Goal: Task Accomplishment & Management: Use online tool/utility

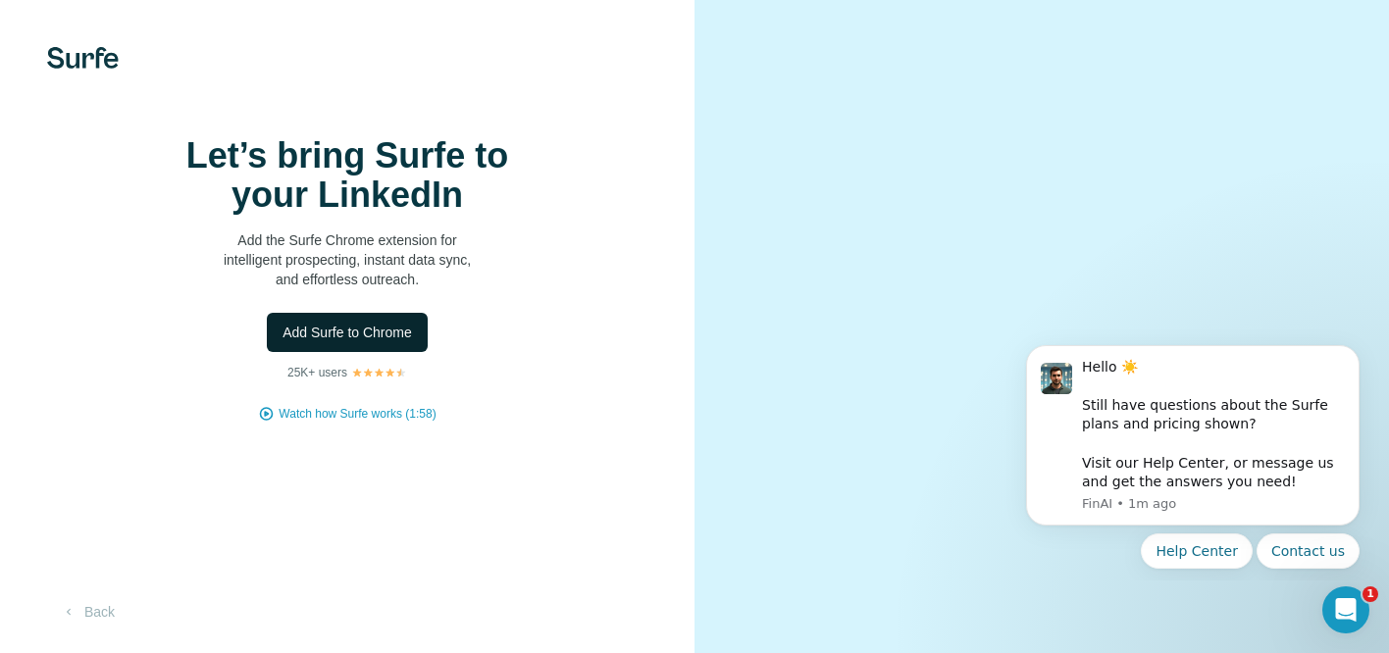
click at [408, 342] on span "Add Surfe to Chrome" at bounding box center [347, 333] width 129 height 20
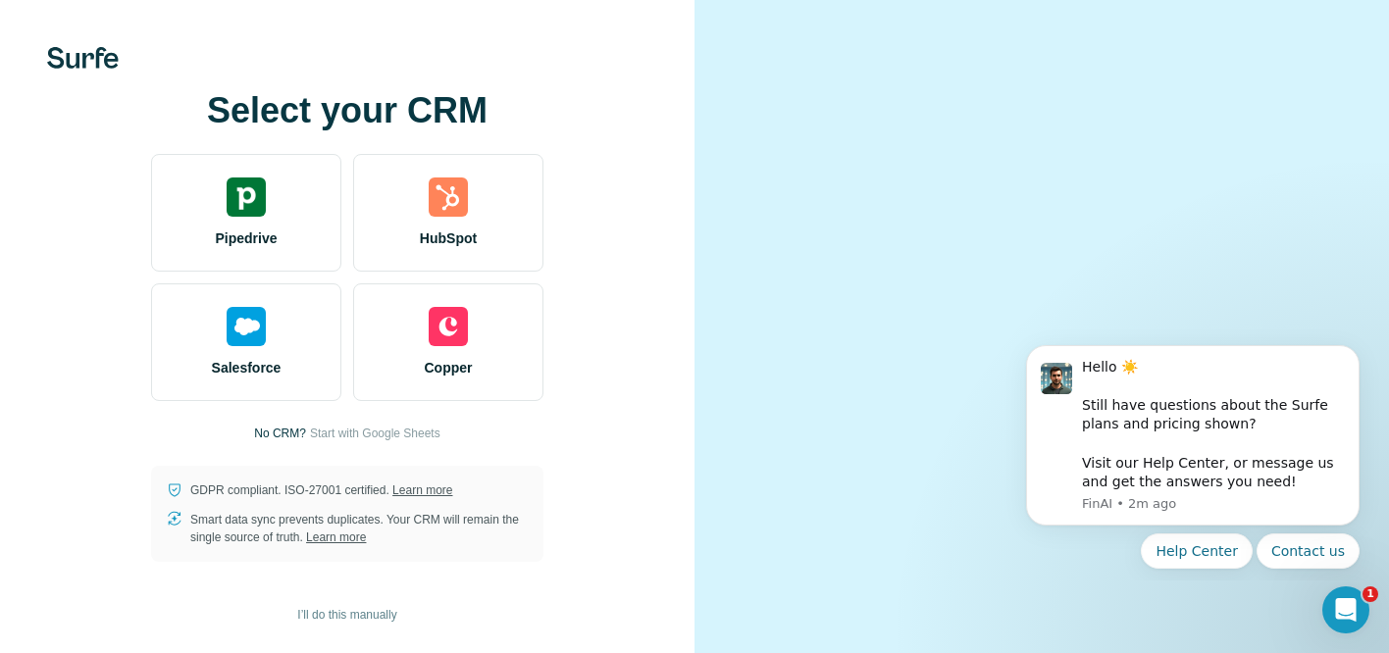
click at [691, 102] on div "Select your CRM Pipedrive HubSpot Salesforce Copper No CRM? Start with Google S…" at bounding box center [347, 326] width 695 height 653
click at [614, 148] on div "Select your CRM Pipedrive HubSpot Salesforce Copper No CRM? Start with Google S…" at bounding box center [347, 326] width 616 height 471
